Goal: Task Accomplishment & Management: Manage account settings

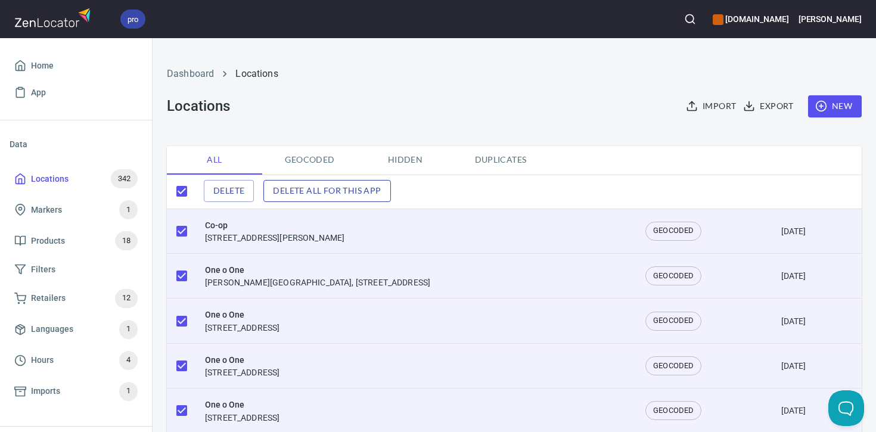
click at [343, 194] on span "Delete all for this app" at bounding box center [327, 191] width 108 height 15
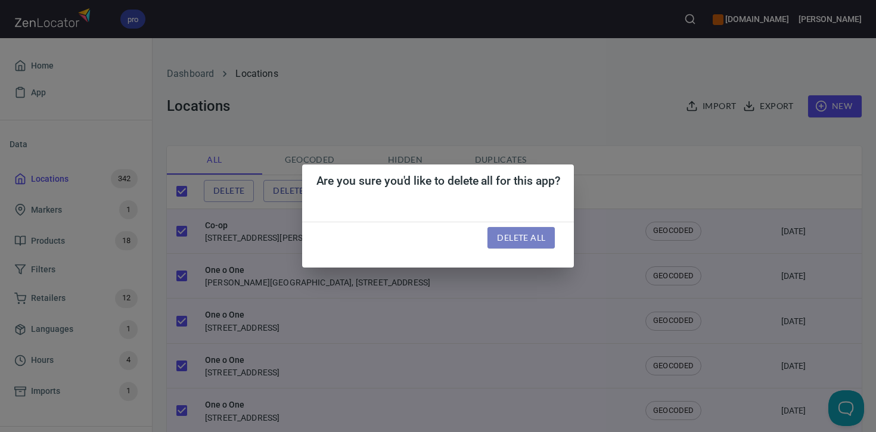
click at [531, 237] on span "Delete all" at bounding box center [521, 238] width 48 height 15
checkbox input "false"
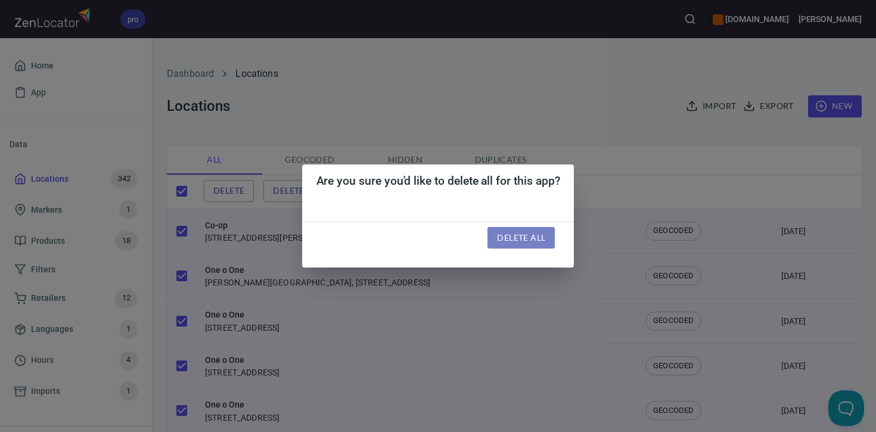
checkbox input "false"
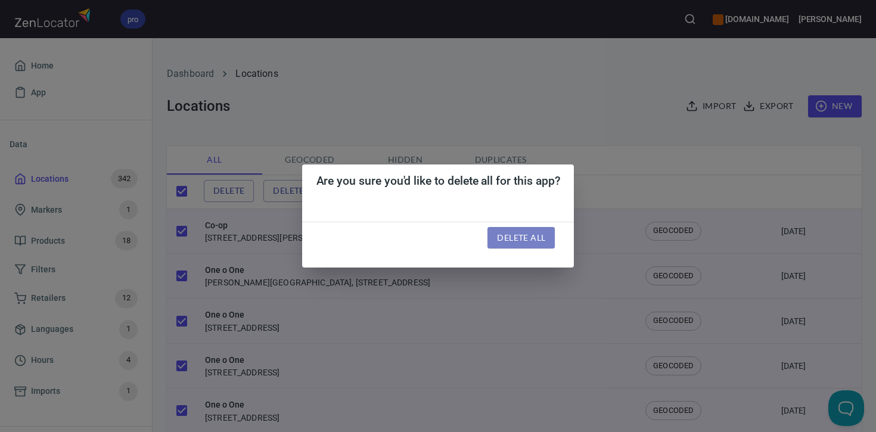
checkbox input "false"
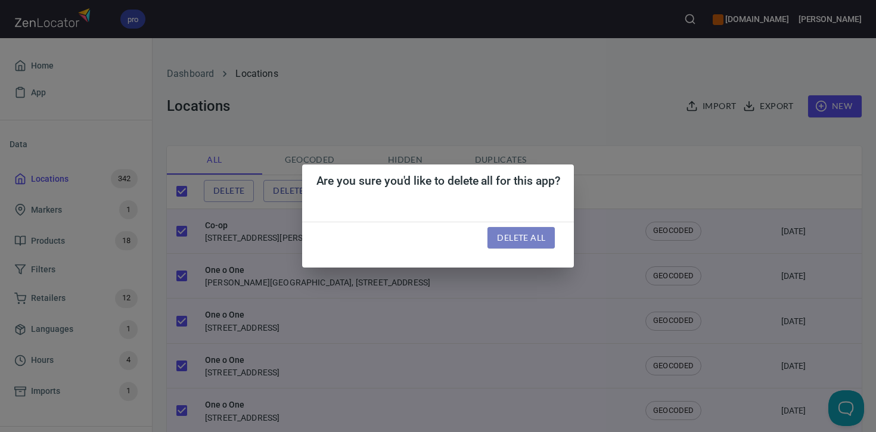
checkbox input "false"
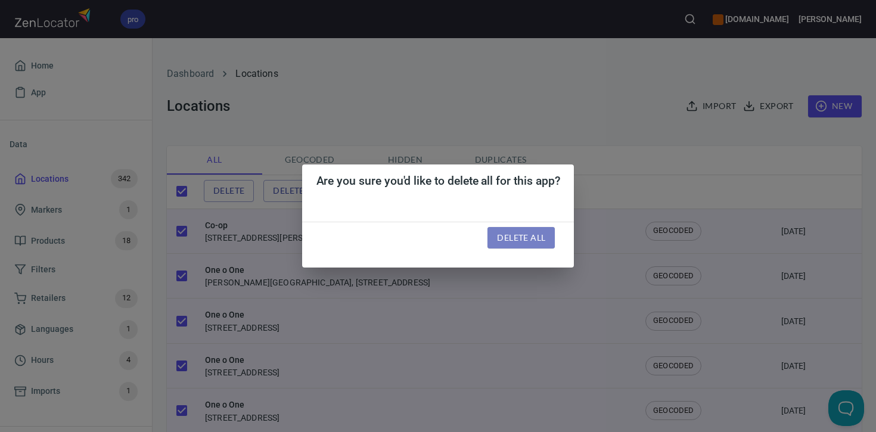
checkbox input "false"
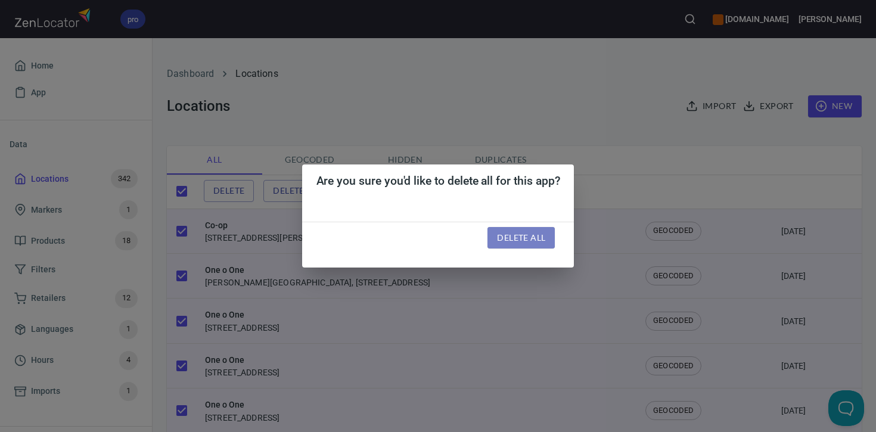
checkbox input "false"
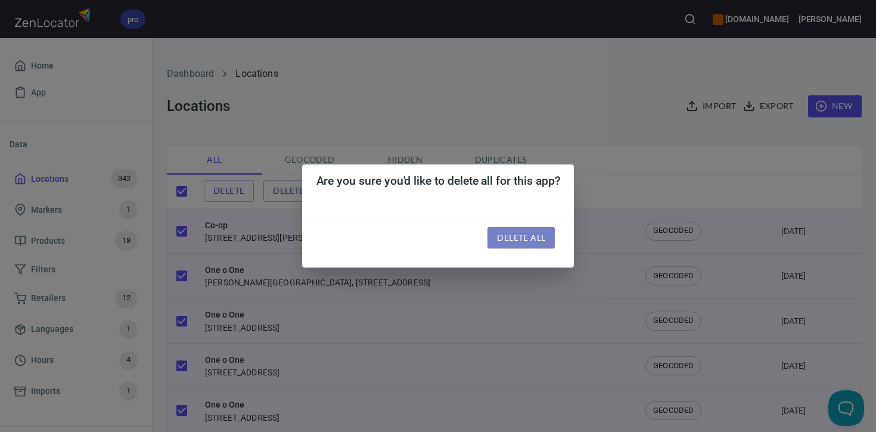
checkbox input "false"
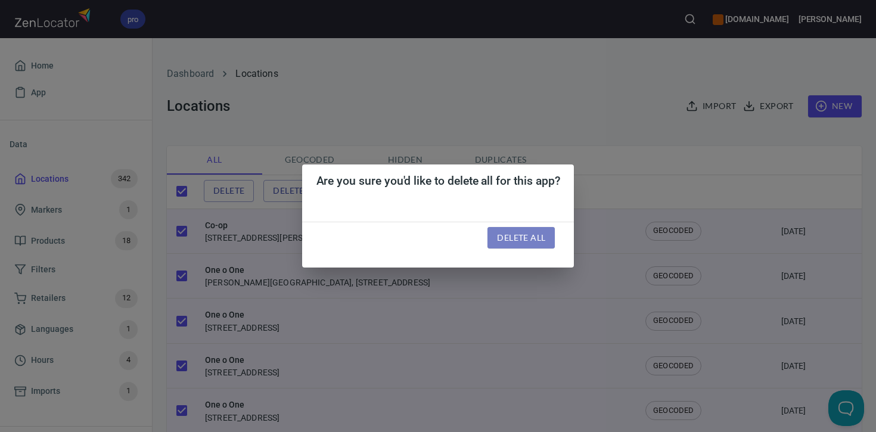
checkbox input "false"
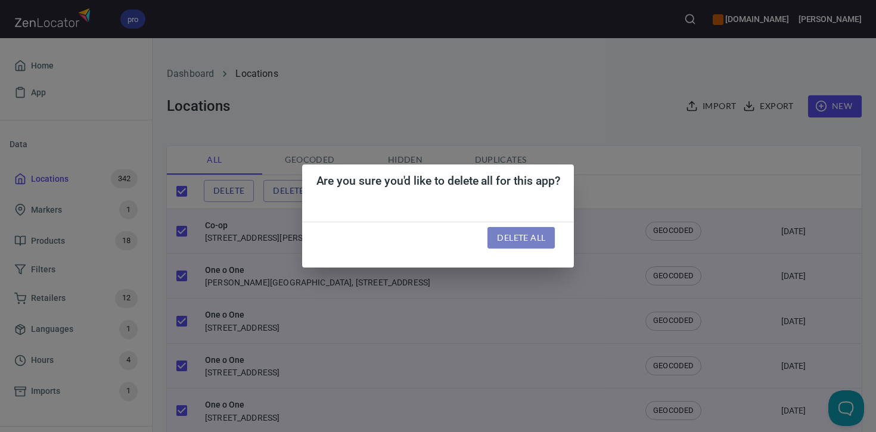
checkbox input "false"
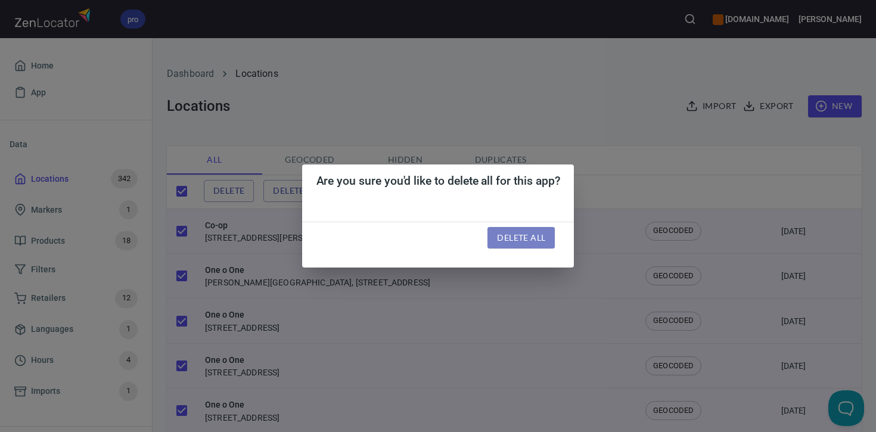
checkbox input "false"
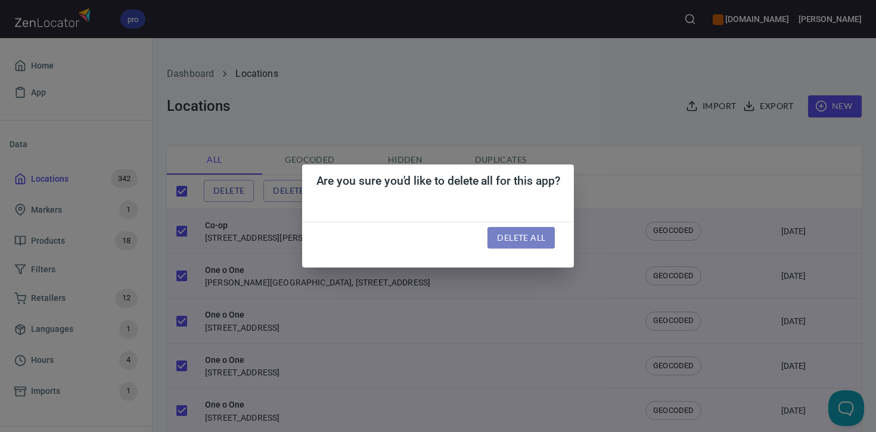
checkbox input "false"
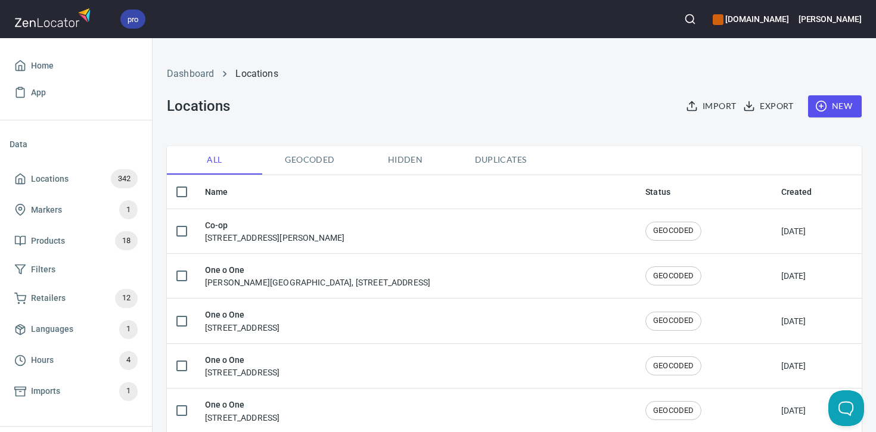
checkbox input "true"
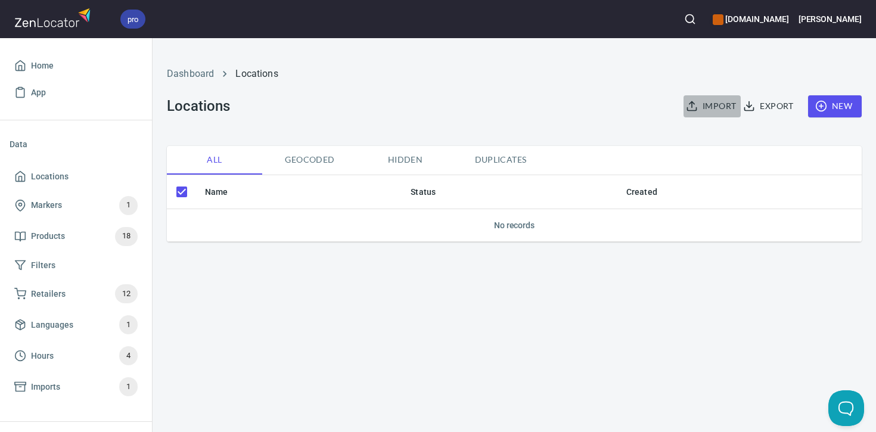
click at [713, 107] on span "Import" at bounding box center [713, 106] width 48 height 15
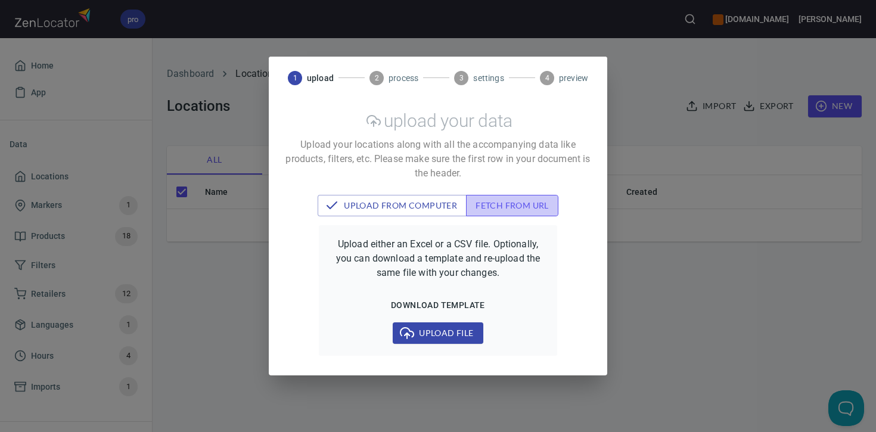
click at [504, 203] on span "fetch from url" at bounding box center [512, 206] width 73 height 15
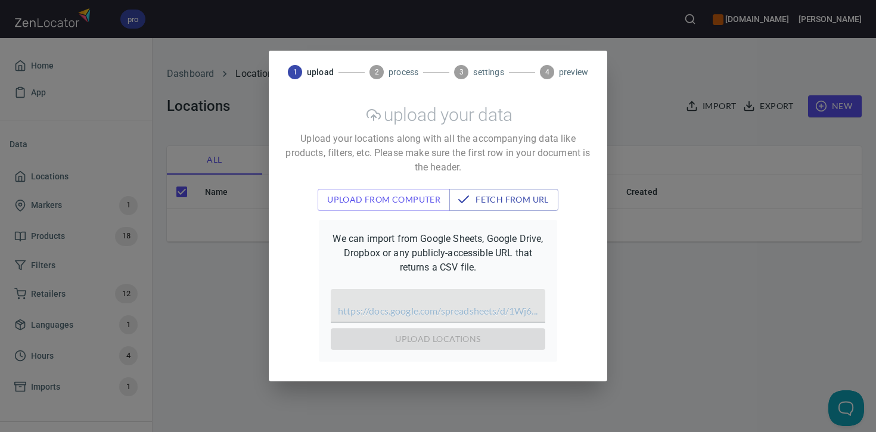
click at [423, 315] on input "text" at bounding box center [438, 305] width 215 height 33
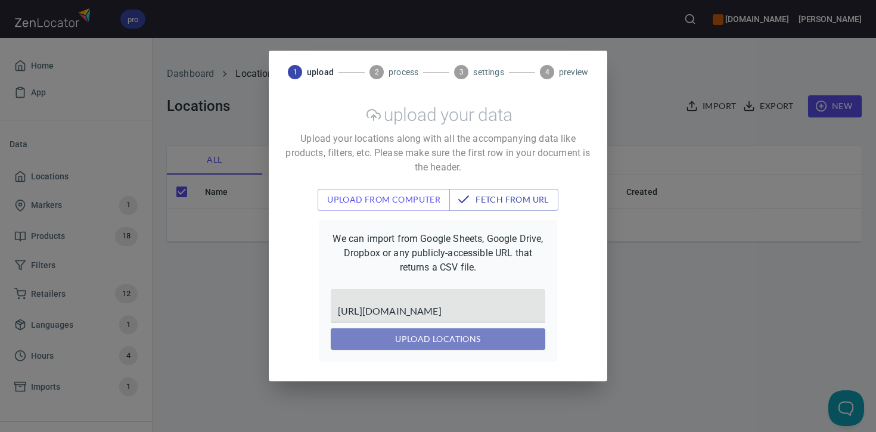
click at [423, 339] on span "upload locations" at bounding box center [438, 339] width 196 height 15
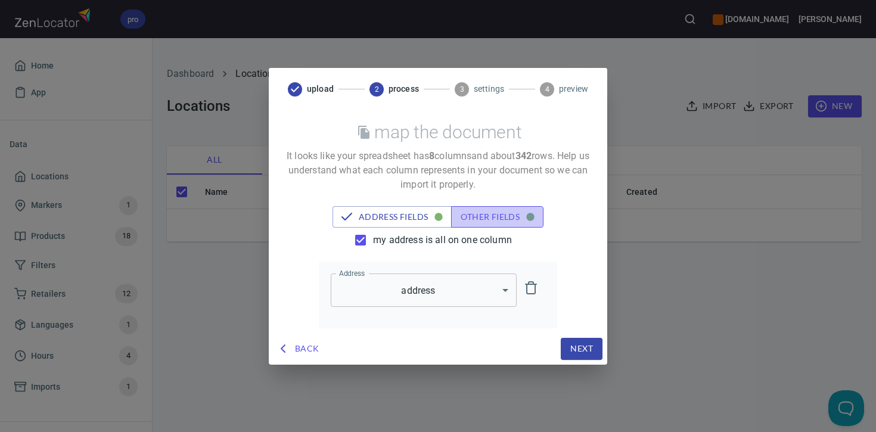
click at [501, 216] on span "other fields" at bounding box center [497, 217] width 73 height 15
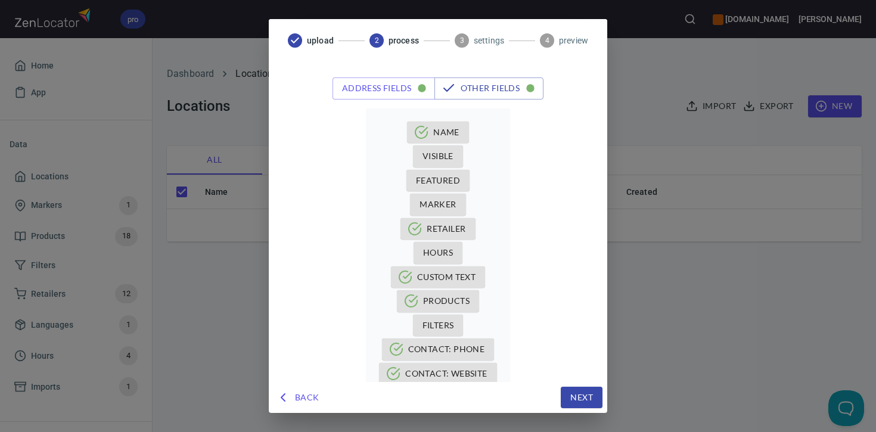
scroll to position [104, 0]
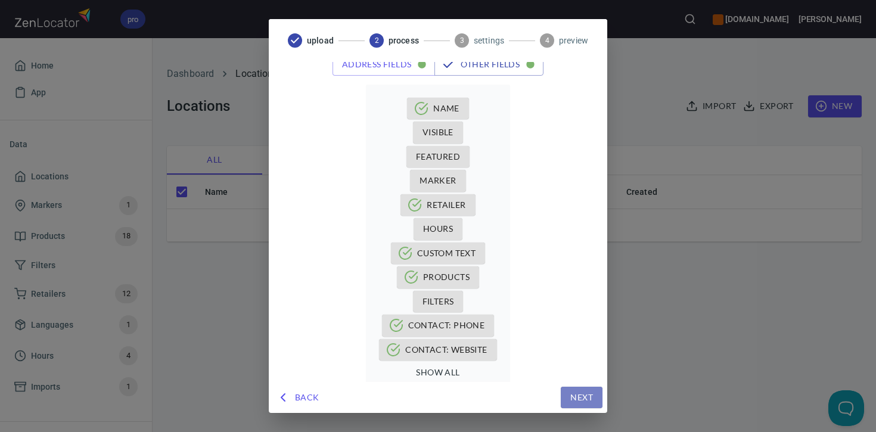
click at [581, 400] on span "Next" at bounding box center [582, 398] width 23 height 15
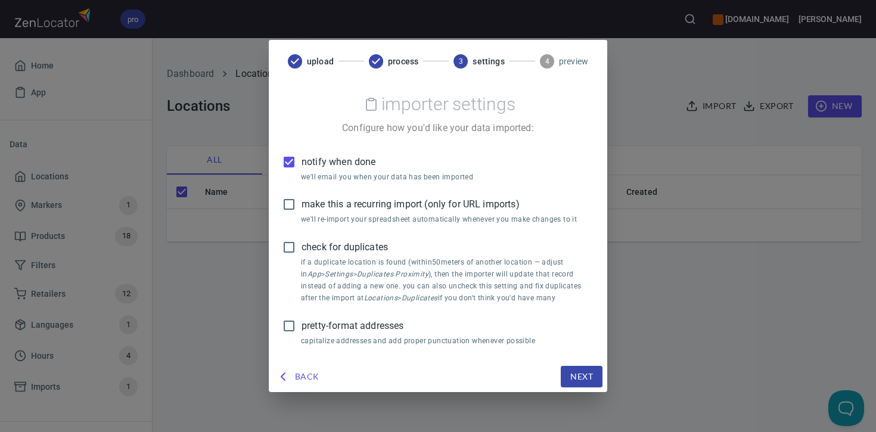
click at [323, 159] on span "notify when done" at bounding box center [339, 162] width 74 height 14
click at [302, 159] on input "notify when done" at bounding box center [289, 162] width 25 height 25
click at [357, 204] on span "make this a recurring import (only for URL imports)" at bounding box center [411, 204] width 218 height 14
click at [302, 204] on input "make this a recurring import (only for URL imports)" at bounding box center [289, 204] width 25 height 25
click at [386, 327] on span "pretty-format addresses" at bounding box center [353, 326] width 102 height 14
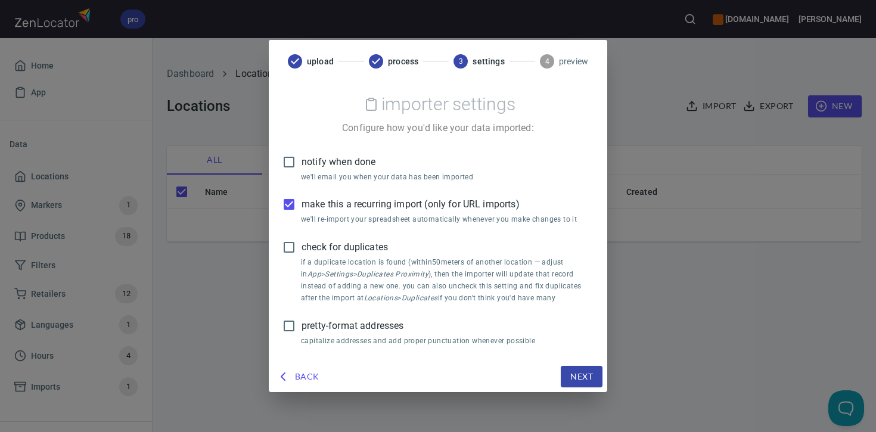
click at [302, 327] on input "pretty-format addresses" at bounding box center [289, 326] width 25 height 25
click at [579, 375] on span "Next" at bounding box center [582, 377] width 23 height 15
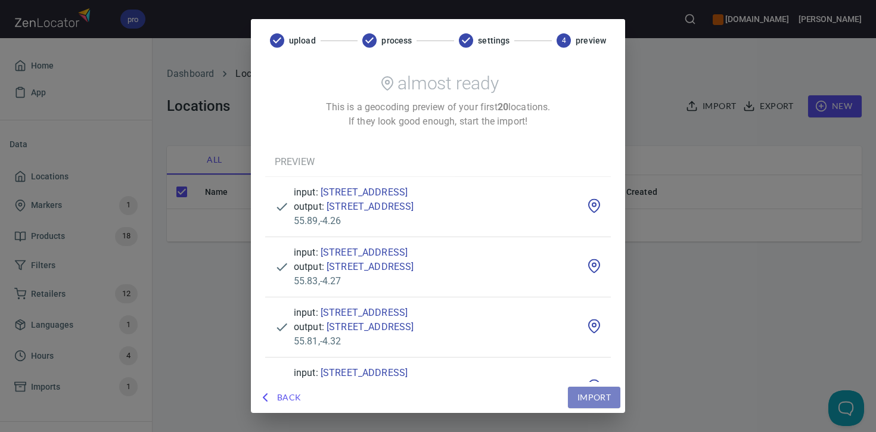
click at [611, 396] on span "Import" at bounding box center [594, 398] width 33 height 15
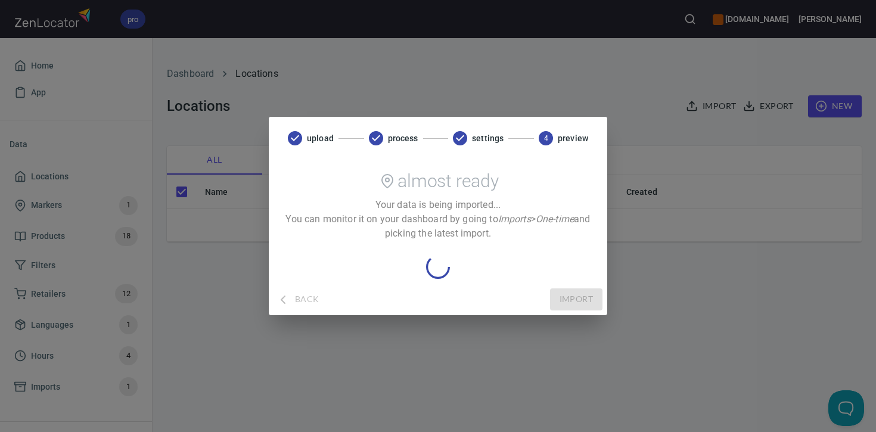
click at [304, 302] on div "Back Import" at bounding box center [438, 300] width 329 height 22
click at [312, 364] on div "upload process settings 4 preview almost ready Your data is being imported... Y…" at bounding box center [438, 216] width 876 height 432
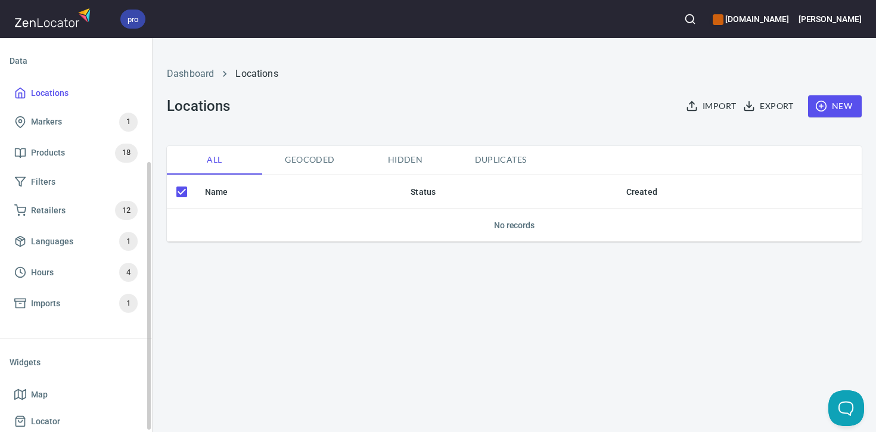
scroll to position [123, 0]
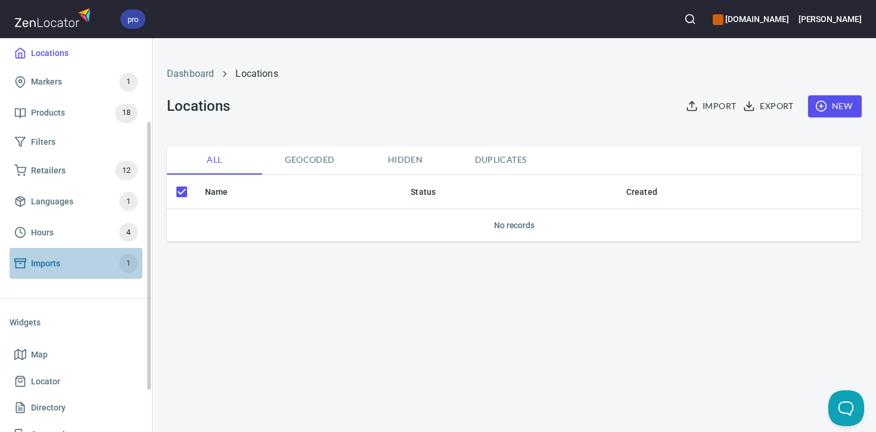
click at [73, 264] on span "Imports 1" at bounding box center [75, 263] width 123 height 19
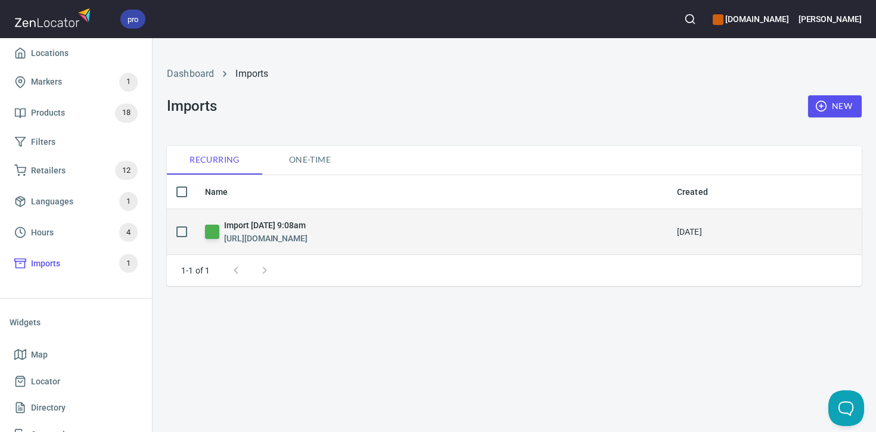
click at [180, 232] on input "checkbox" at bounding box center [181, 231] width 25 height 25
checkbox input "true"
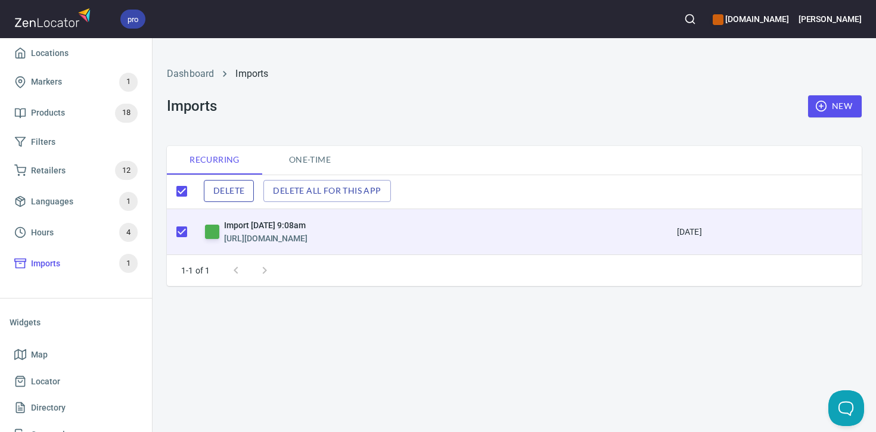
click at [236, 191] on span "Delete" at bounding box center [228, 191] width 31 height 15
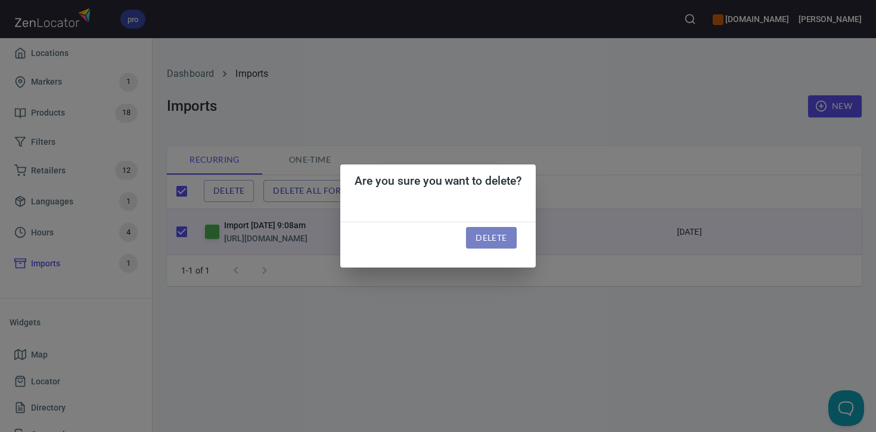
click at [481, 240] on span "Delete" at bounding box center [491, 238] width 31 height 15
checkbox input "false"
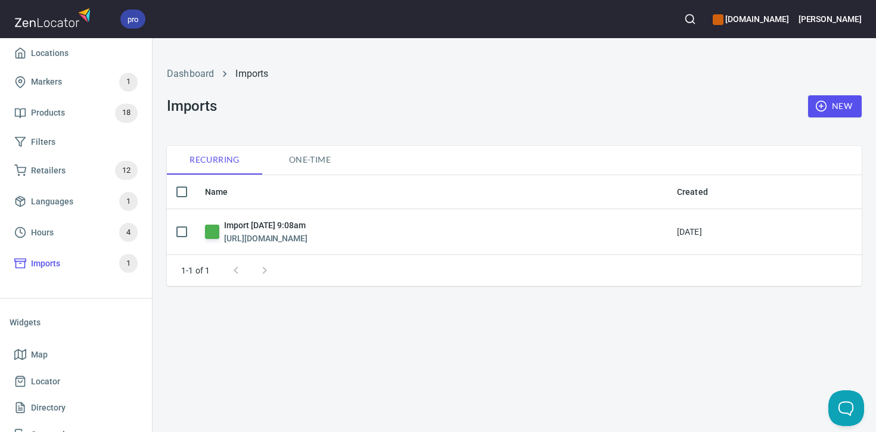
checkbox input "true"
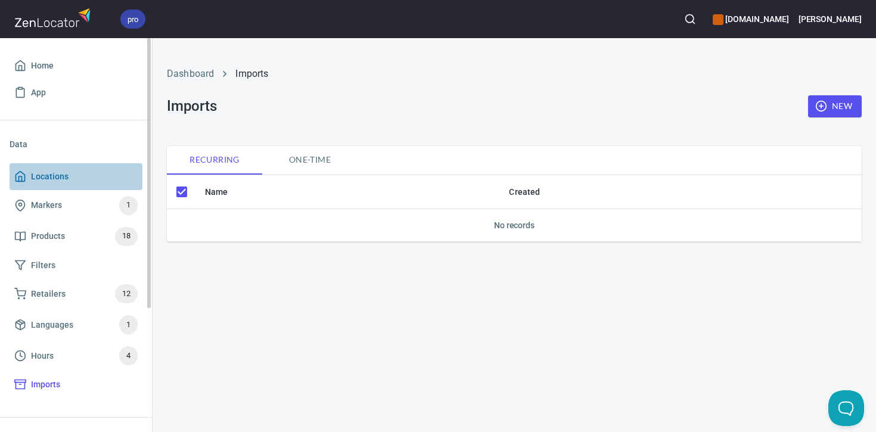
click at [62, 180] on span "Locations" at bounding box center [50, 176] width 38 height 15
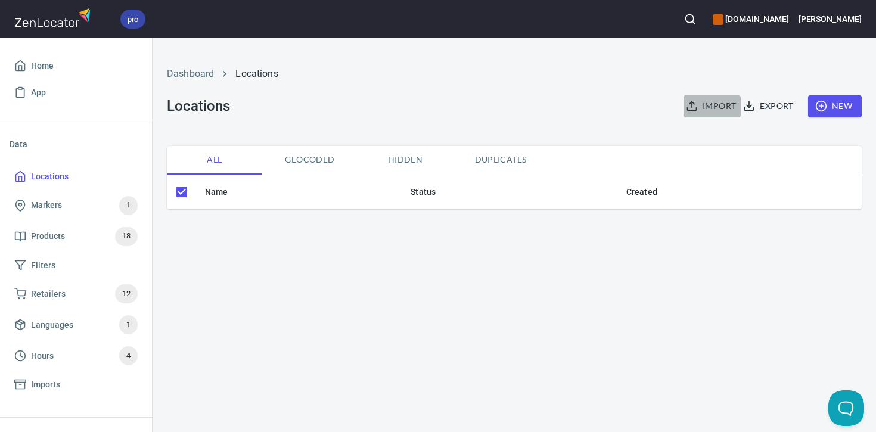
click at [719, 105] on span "Import" at bounding box center [713, 106] width 48 height 15
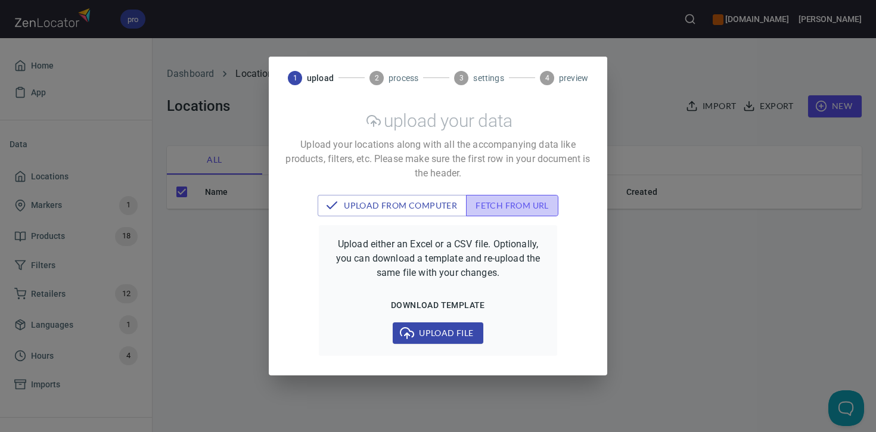
click at [527, 197] on button "fetch from url" at bounding box center [512, 206] width 92 height 22
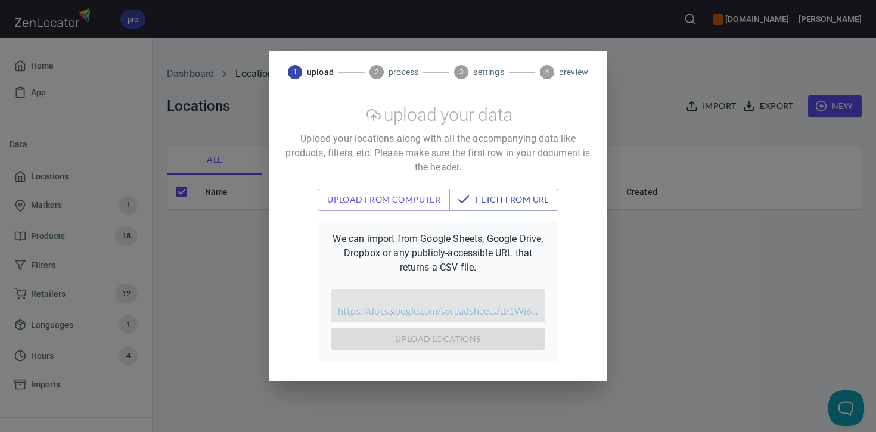
click at [414, 306] on input "text" at bounding box center [438, 305] width 215 height 33
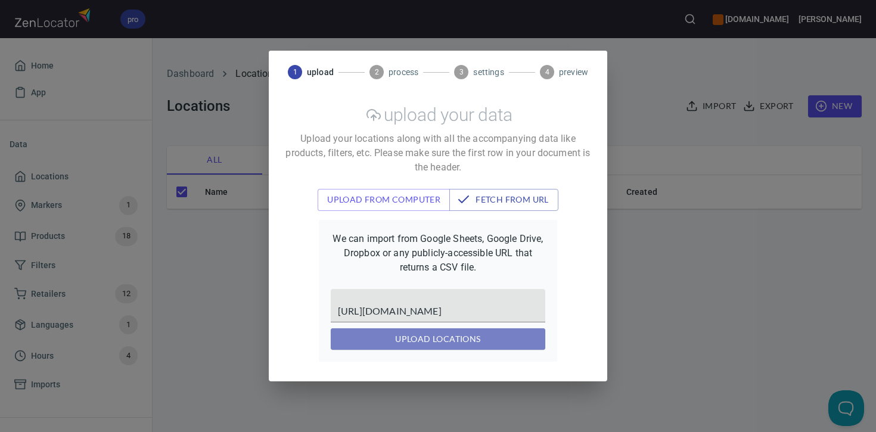
click at [422, 342] on span "upload locations" at bounding box center [438, 339] width 196 height 15
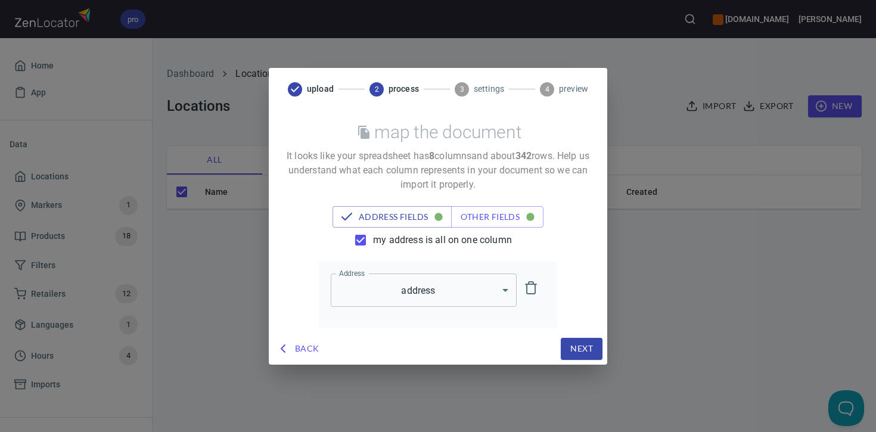
click at [590, 346] on span "Next" at bounding box center [582, 349] width 23 height 15
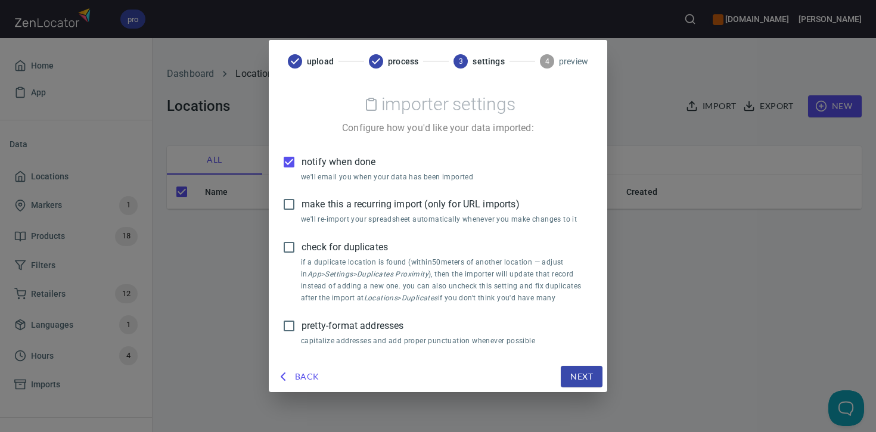
click at [314, 162] on span "notify when done" at bounding box center [339, 162] width 74 height 14
click at [302, 162] on input "notify when done" at bounding box center [289, 162] width 25 height 25
click at [326, 202] on span "make this a recurring import (only for URL imports)" at bounding box center [411, 204] width 218 height 14
click at [302, 202] on input "make this a recurring import (only for URL imports)" at bounding box center [289, 204] width 25 height 25
click at [327, 331] on span "pretty-format addresses" at bounding box center [353, 326] width 102 height 14
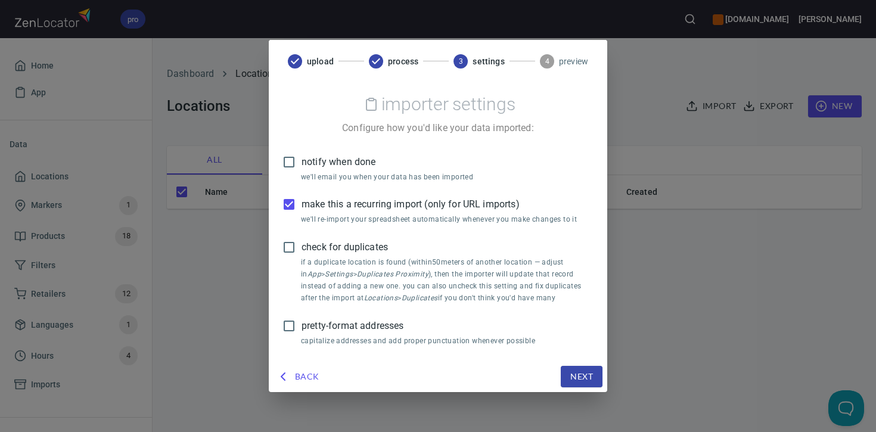
click at [302, 331] on input "pretty-format addresses" at bounding box center [289, 326] width 25 height 25
click at [576, 382] on span "Next" at bounding box center [582, 377] width 23 height 15
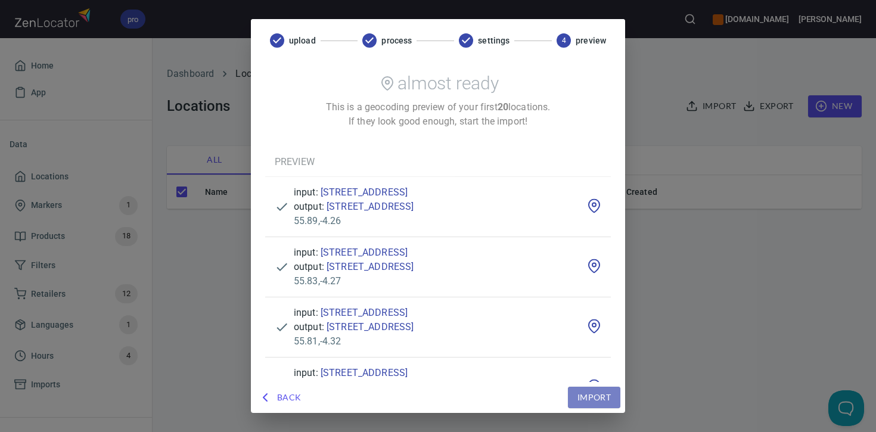
click at [611, 395] on span "Import" at bounding box center [594, 398] width 33 height 15
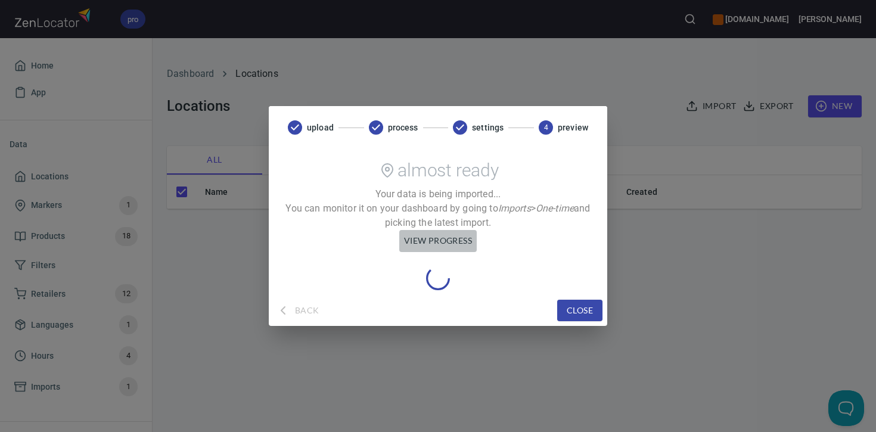
click at [458, 244] on span "view progress" at bounding box center [438, 241] width 68 height 15
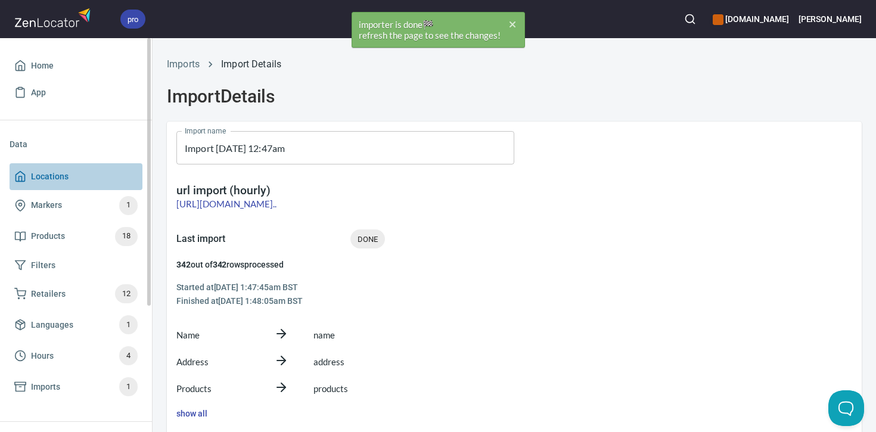
click at [86, 177] on span "Locations" at bounding box center [75, 176] width 123 height 15
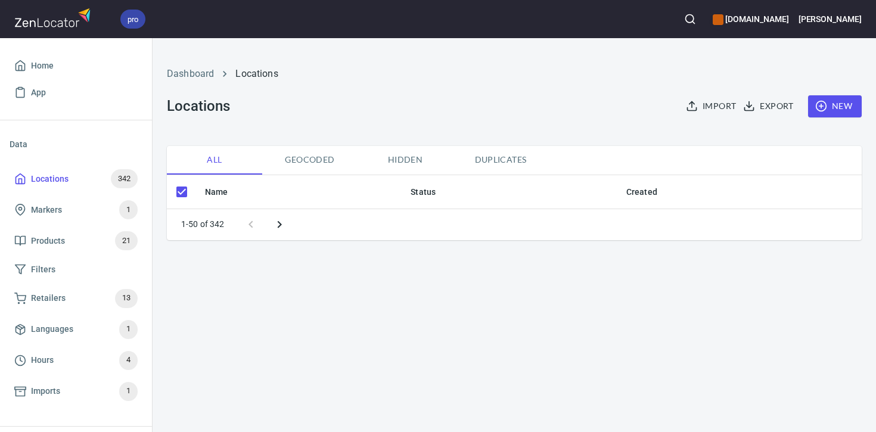
checkbox input "false"
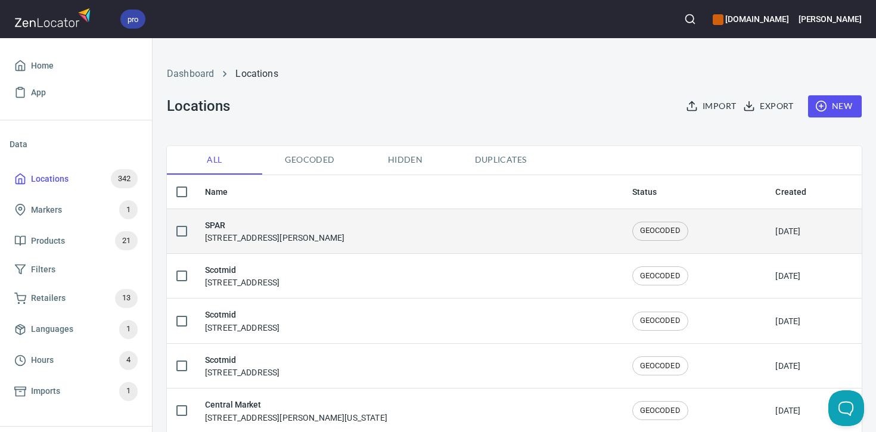
click at [345, 241] on div "SPAR Bargarran Shopping Centre, Bargarran Rd, Erskine PA8 6BS, United Kingdom" at bounding box center [275, 231] width 140 height 25
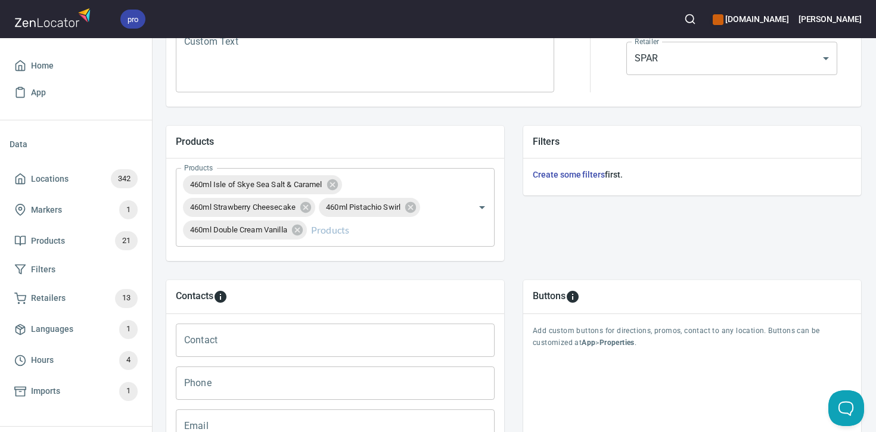
scroll to position [387, 1]
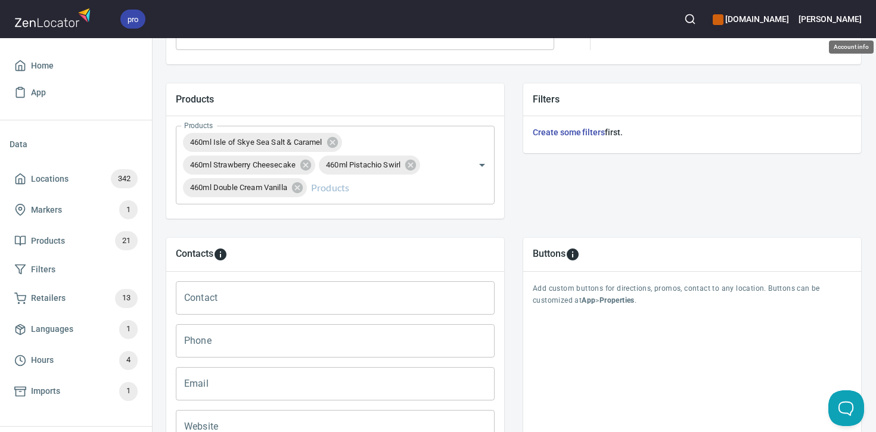
click at [857, 20] on h6 "[PERSON_NAME]" at bounding box center [830, 19] width 63 height 13
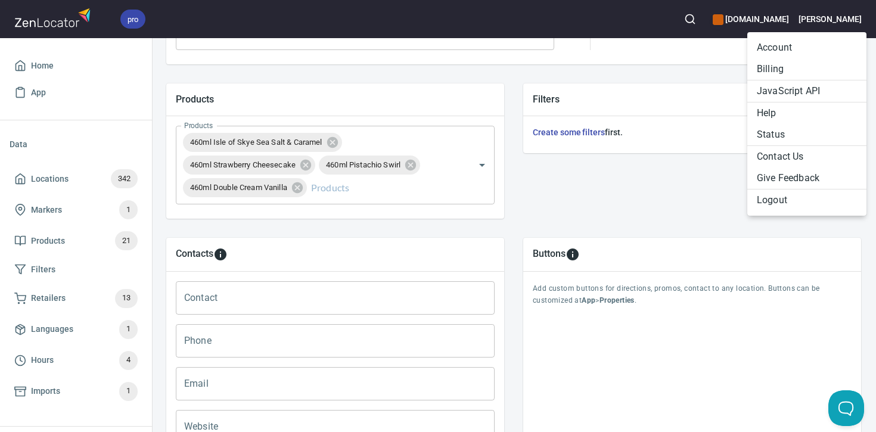
click at [65, 158] on div at bounding box center [438, 216] width 876 height 432
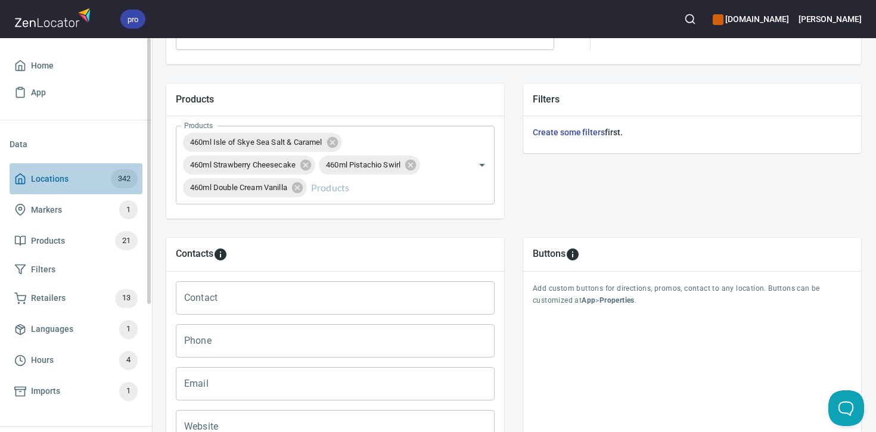
click at [61, 178] on span "Locations" at bounding box center [50, 179] width 38 height 15
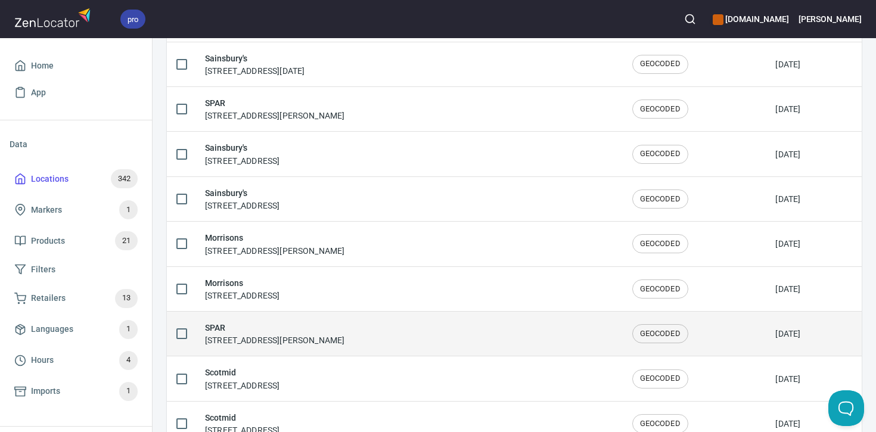
scroll to position [641, 0]
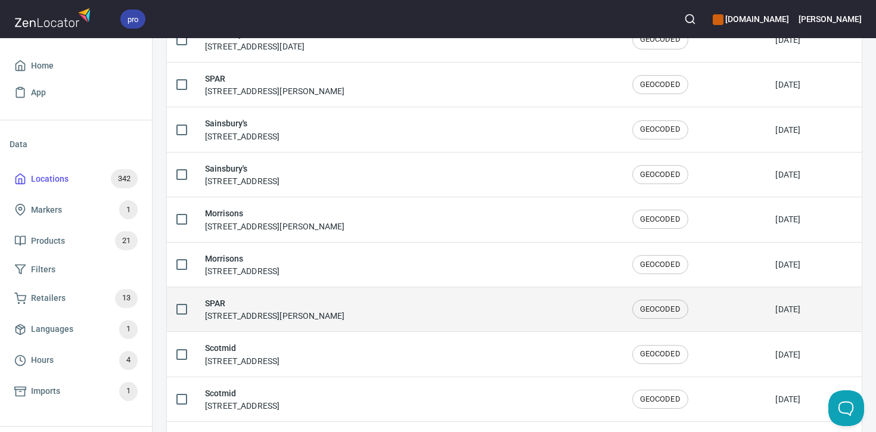
click at [287, 303] on h6 "SPAR" at bounding box center [275, 303] width 140 height 13
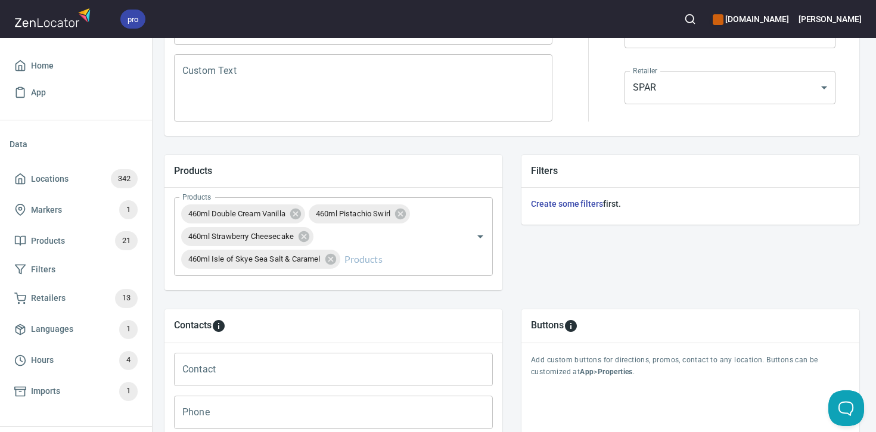
scroll to position [317, 2]
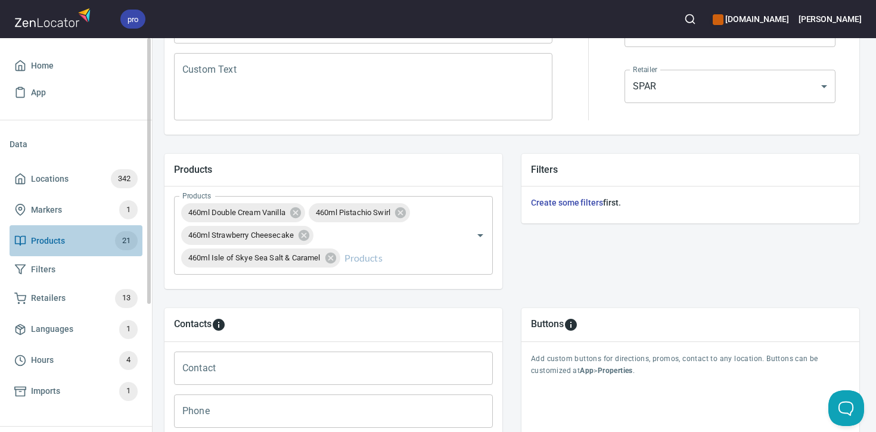
click at [70, 233] on span "Products 21" at bounding box center [75, 240] width 123 height 19
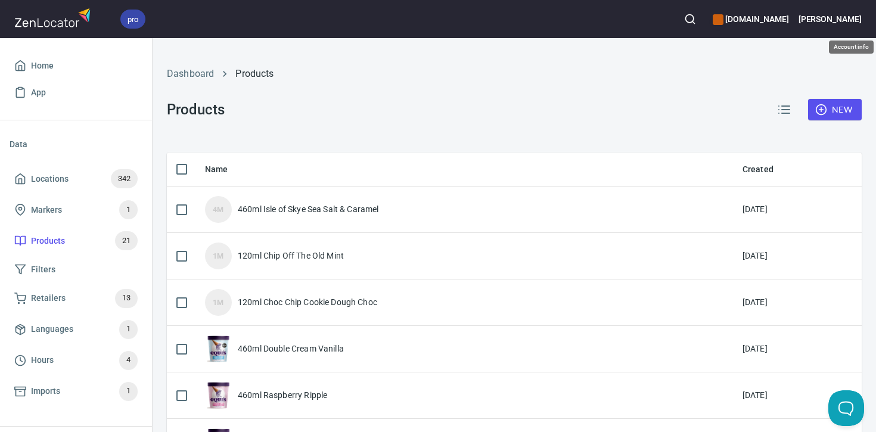
click at [854, 18] on h6 "[PERSON_NAME]" at bounding box center [830, 19] width 63 height 13
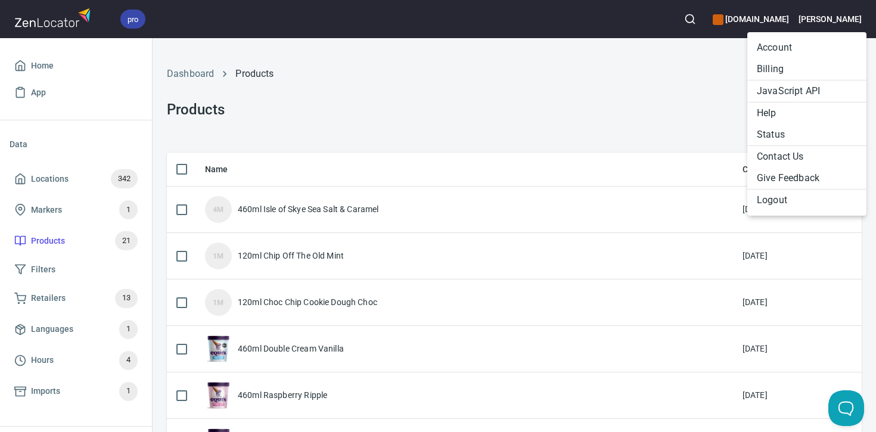
click at [780, 201] on li "Logout" at bounding box center [807, 200] width 119 height 21
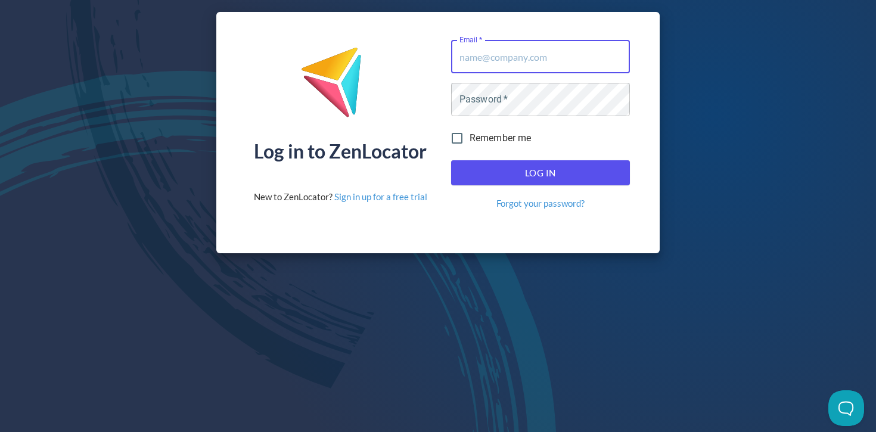
type input "andrew@zenlocator.com"
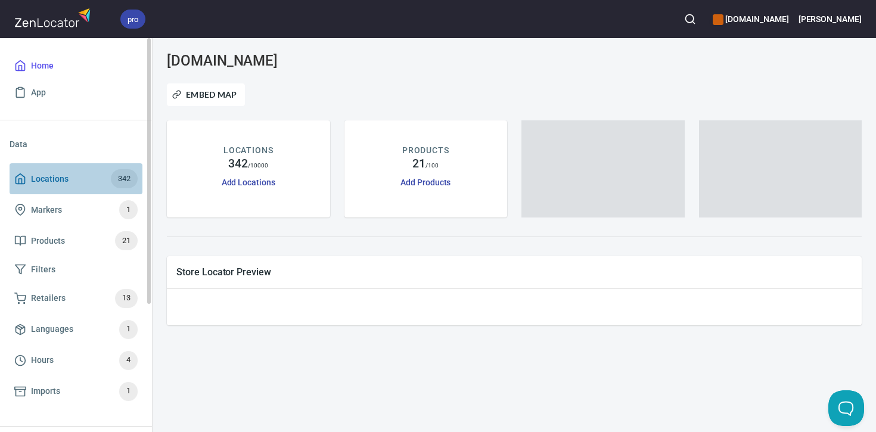
click at [78, 178] on span "Locations 342" at bounding box center [75, 178] width 123 height 19
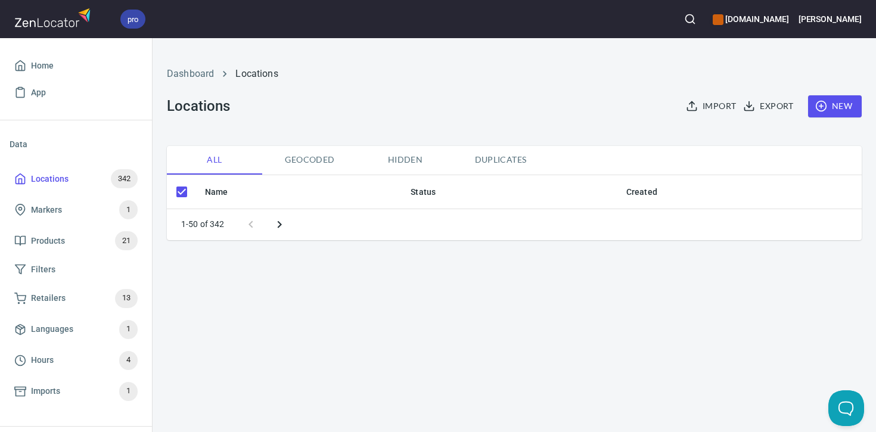
checkbox input "false"
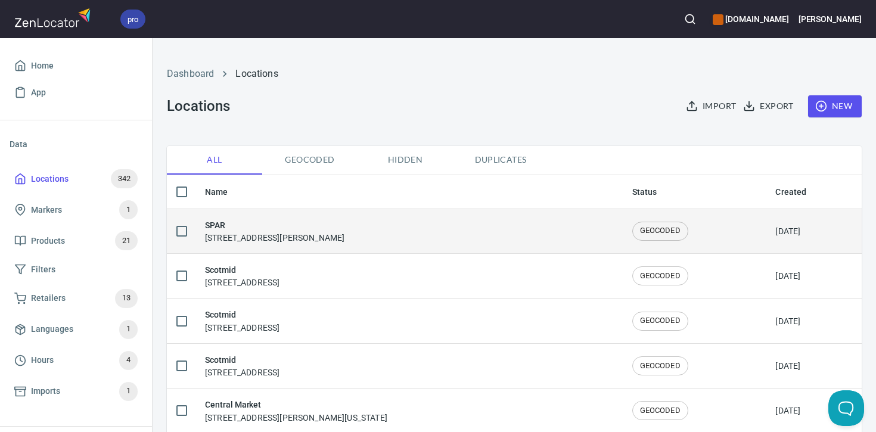
click at [333, 222] on h6 "SPAR" at bounding box center [275, 225] width 140 height 13
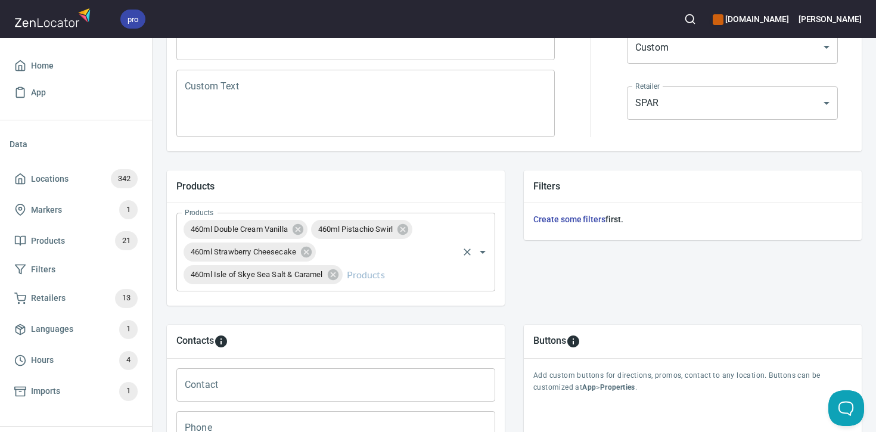
scroll to position [302, 0]
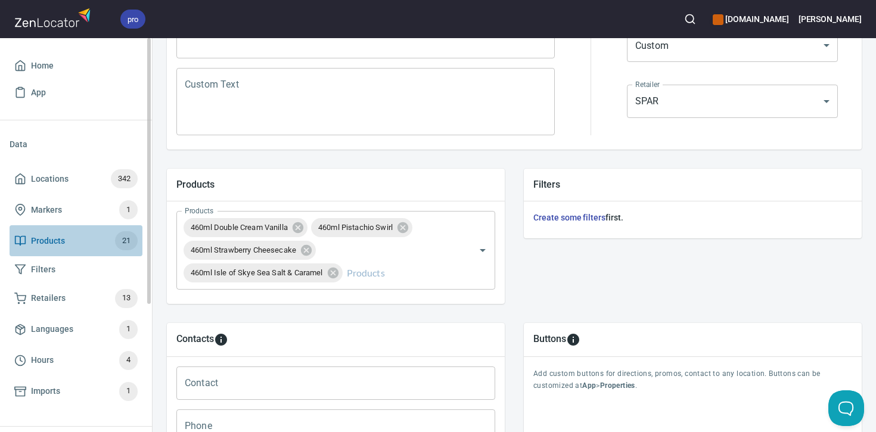
click at [97, 237] on span "Products 21" at bounding box center [75, 240] width 123 height 19
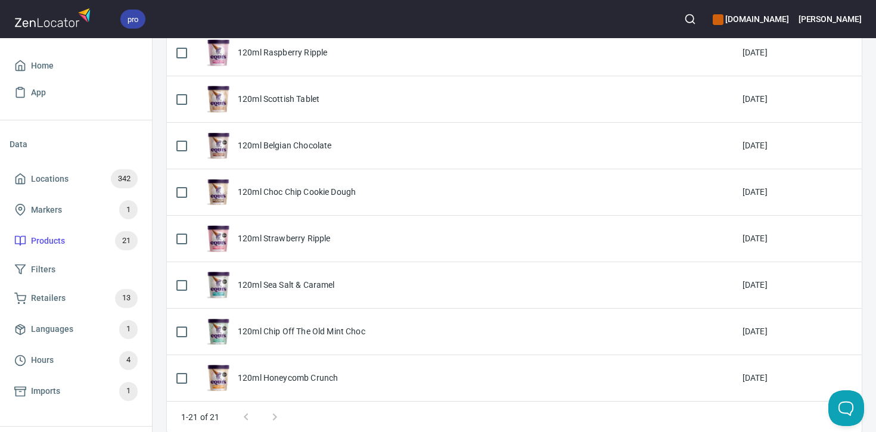
scroll to position [776, 0]
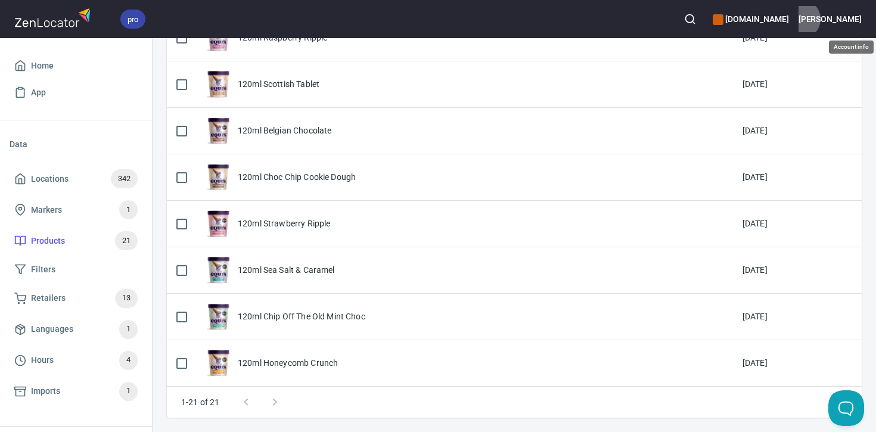
click at [849, 19] on h6 "[PERSON_NAME]" at bounding box center [830, 19] width 63 height 13
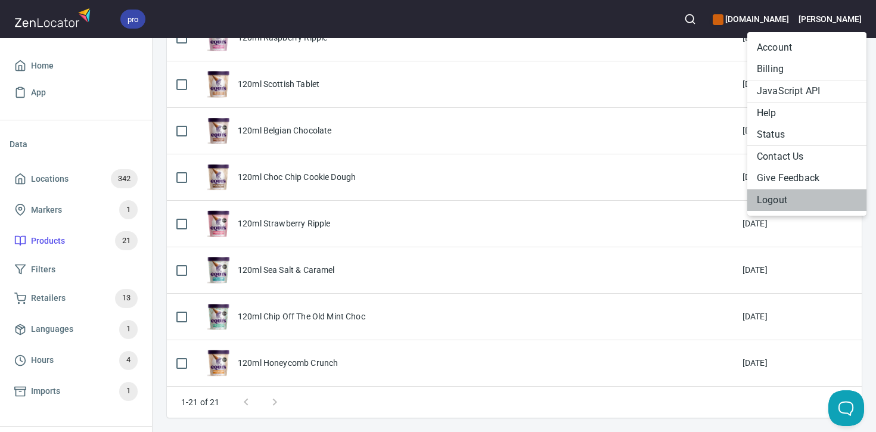
click at [780, 205] on li "Logout" at bounding box center [807, 200] width 119 height 21
